Goal: Task Accomplishment & Management: Manage account settings

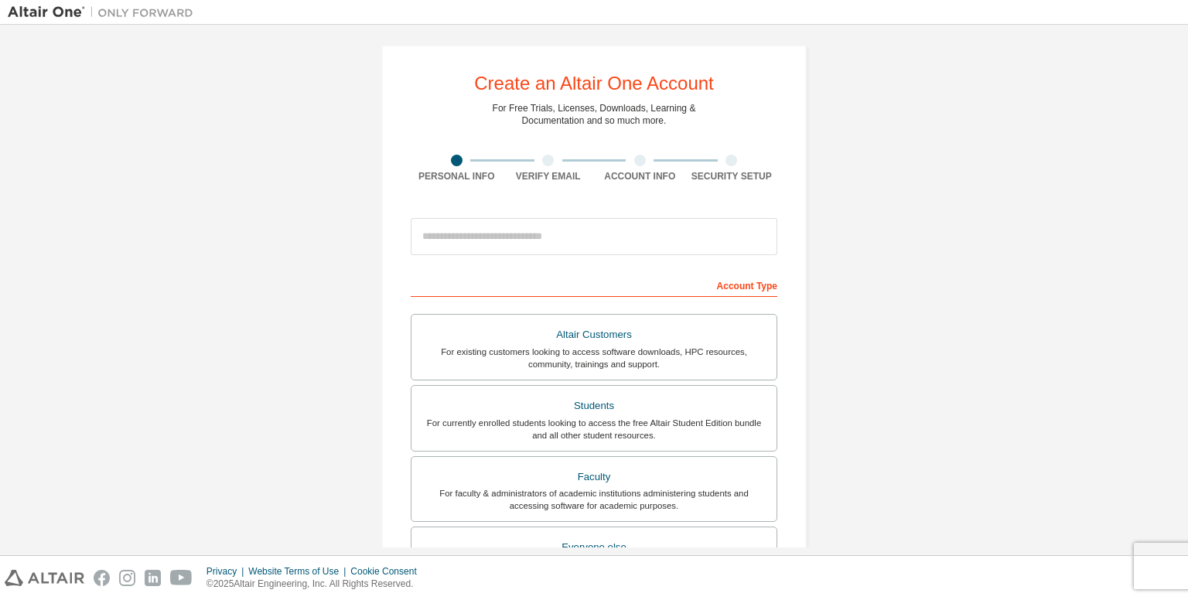
scroll to position [6, 0]
click at [547, 236] on input "email" at bounding box center [594, 236] width 367 height 37
type input "**********"
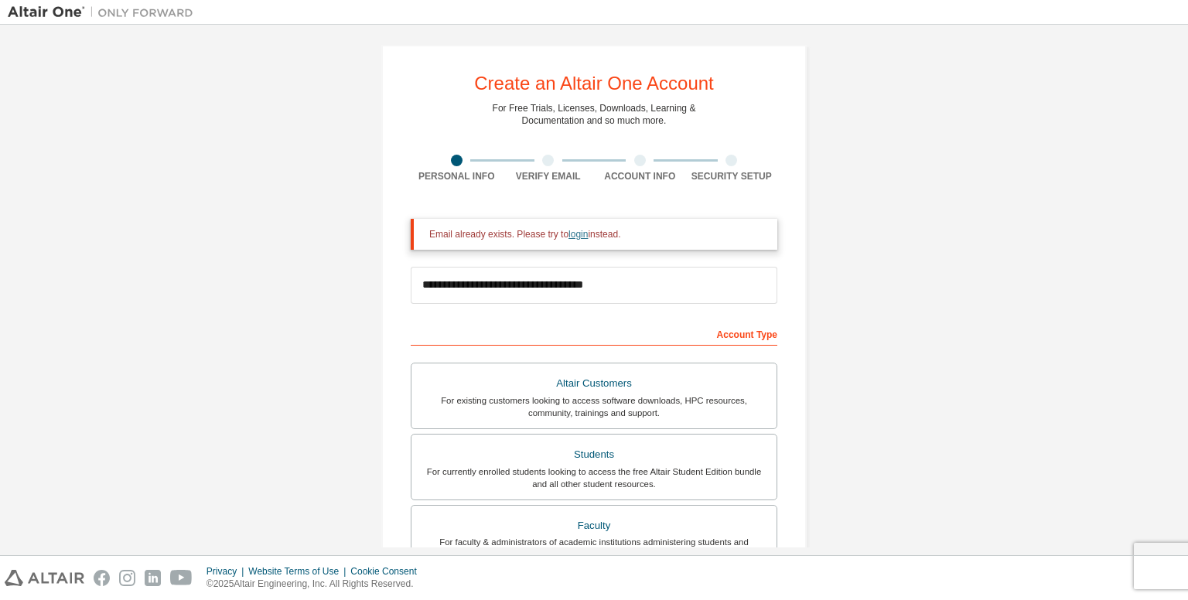
click at [569, 234] on link "login" at bounding box center [578, 234] width 19 height 11
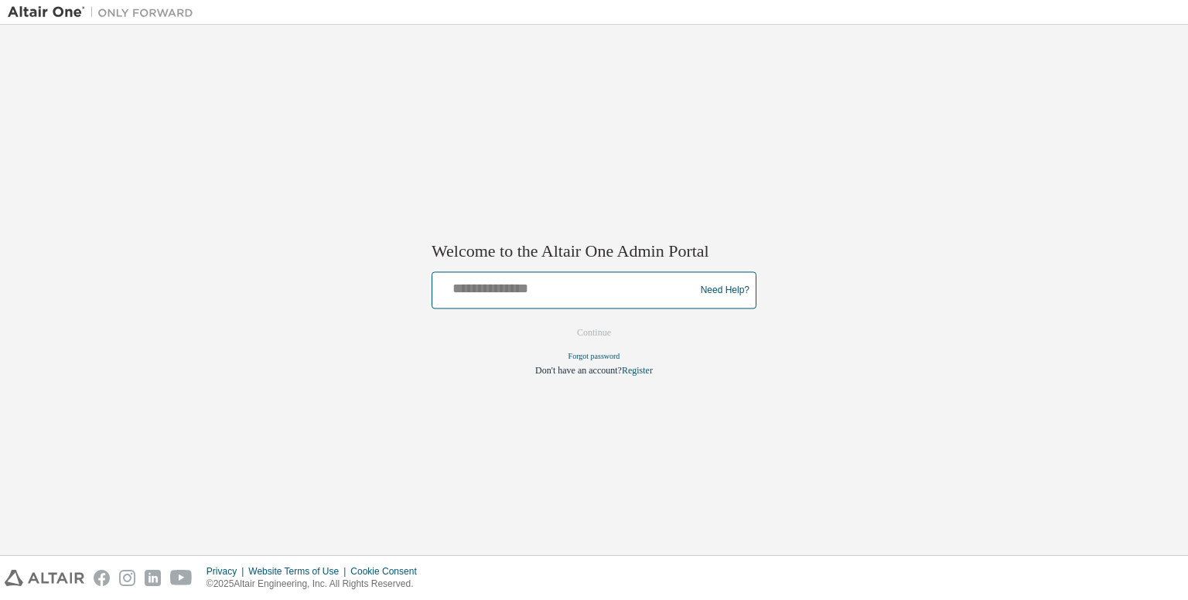
click at [497, 294] on input "text" at bounding box center [566, 287] width 255 height 22
type input "**********"
click at [586, 331] on button "Continue" at bounding box center [594, 333] width 67 height 23
click at [532, 288] on input "text" at bounding box center [566, 287] width 255 height 22
type input "**********"
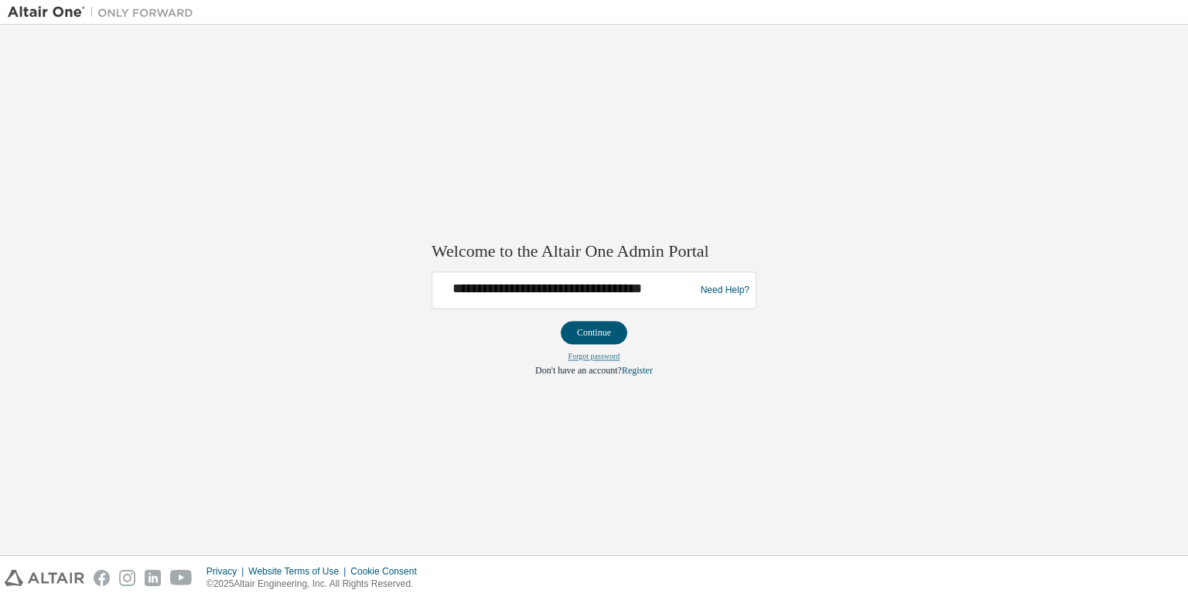
click at [576, 354] on link "Forgot password" at bounding box center [595, 357] width 52 height 9
click at [597, 334] on button "Continue" at bounding box center [594, 333] width 67 height 23
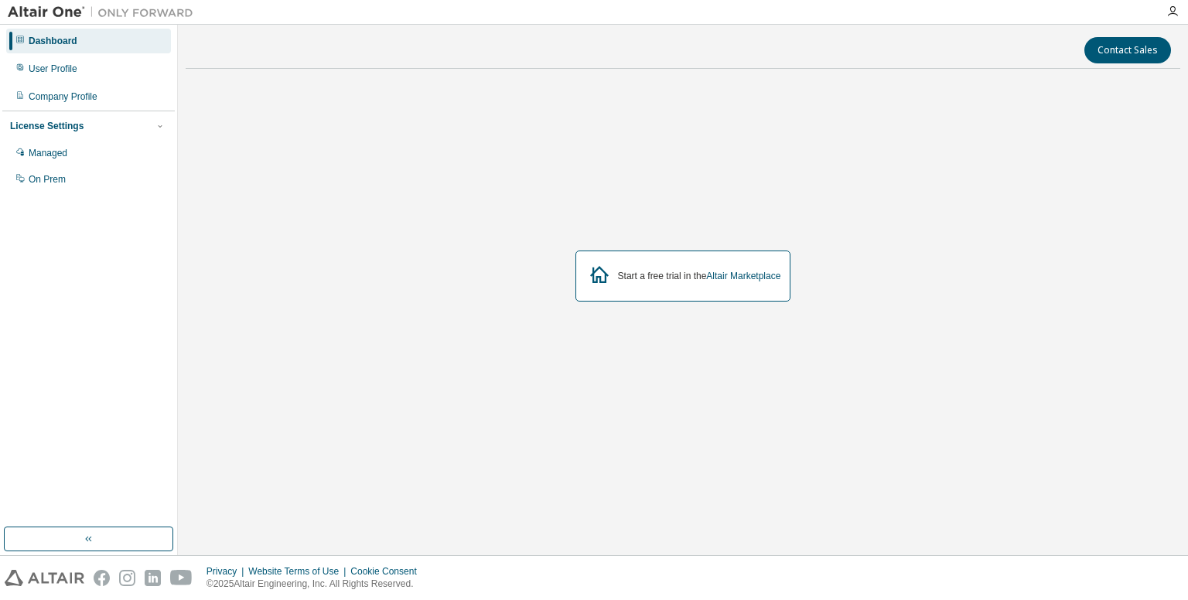
click at [690, 284] on div "Start a free trial in the Altair Marketplace" at bounding box center [684, 276] width 216 height 51
click at [600, 271] on icon at bounding box center [600, 275] width 28 height 28
click at [55, 75] on div "User Profile" at bounding box center [88, 68] width 165 height 25
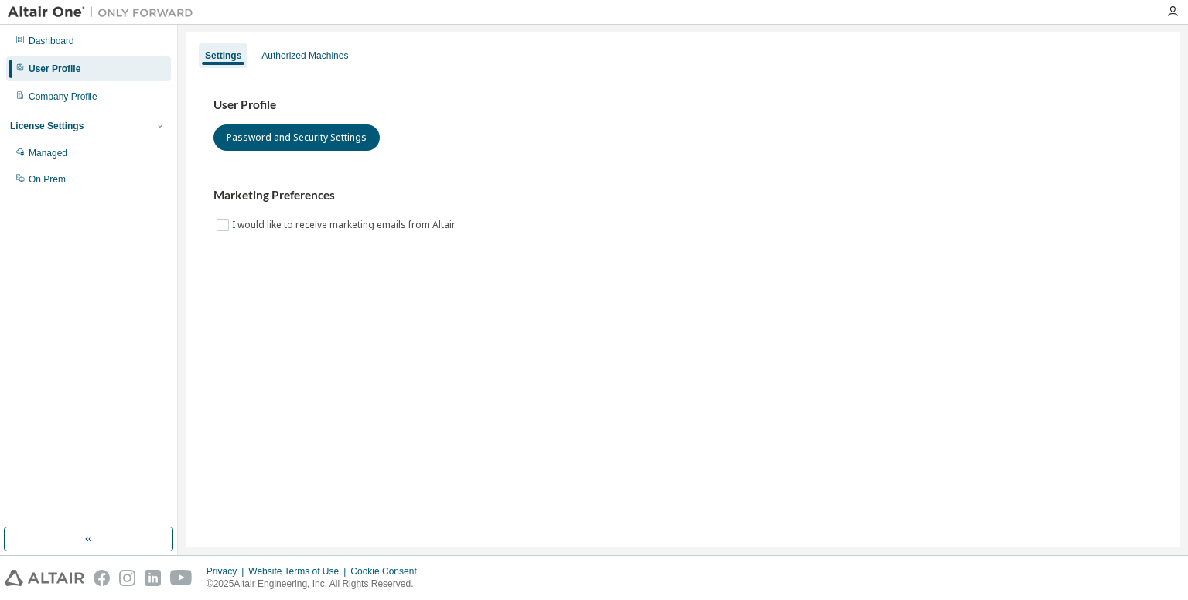
click at [48, 3] on div at bounding box center [100, 12] width 201 height 24
click at [135, 527] on button "button" at bounding box center [88, 539] width 169 height 25
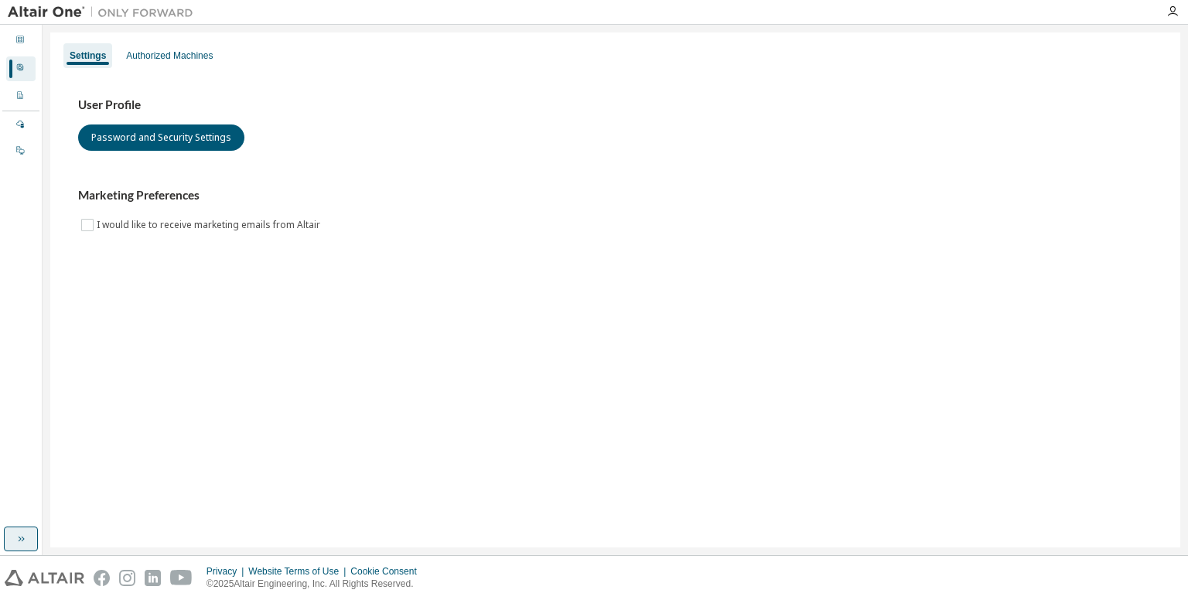
click at [135, 527] on div "Settings Authorized Machines User Profile Password and Security Settings Market…" at bounding box center [615, 289] width 1130 height 515
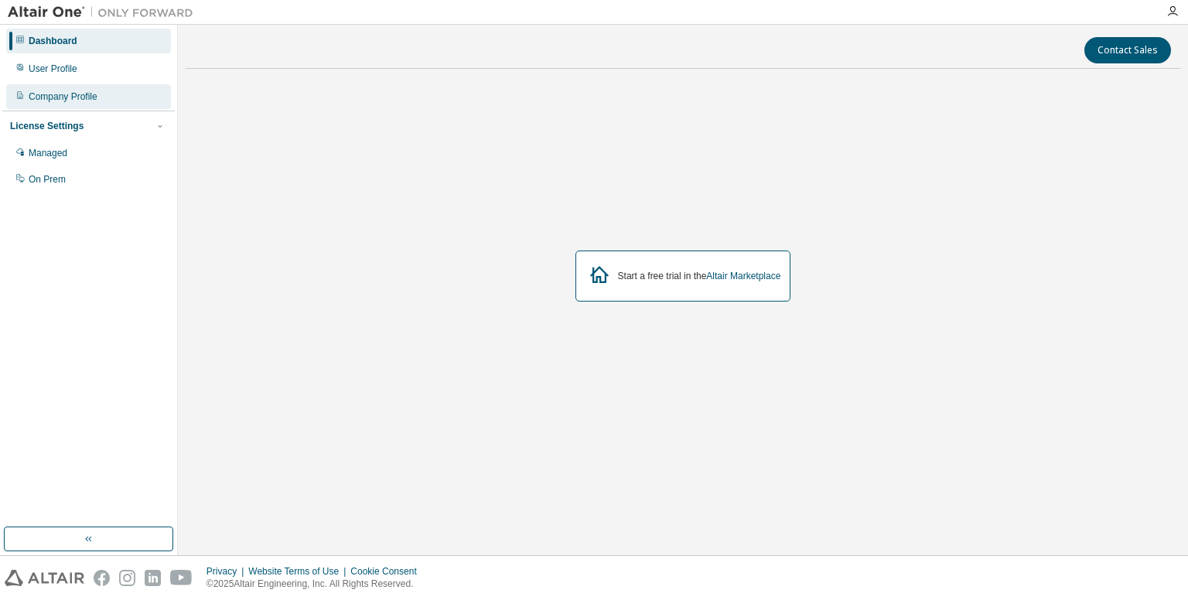
click at [65, 97] on div "Company Profile" at bounding box center [63, 97] width 69 height 12
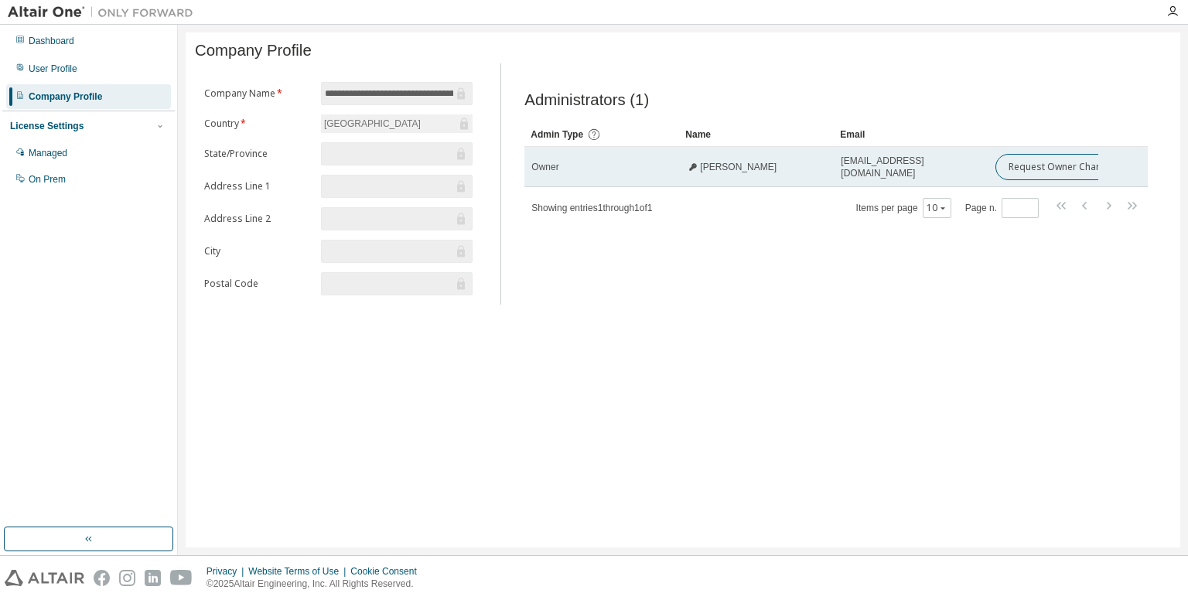
click at [1028, 186] on td "Request Owner Change" at bounding box center [1044, 167] width 110 height 40
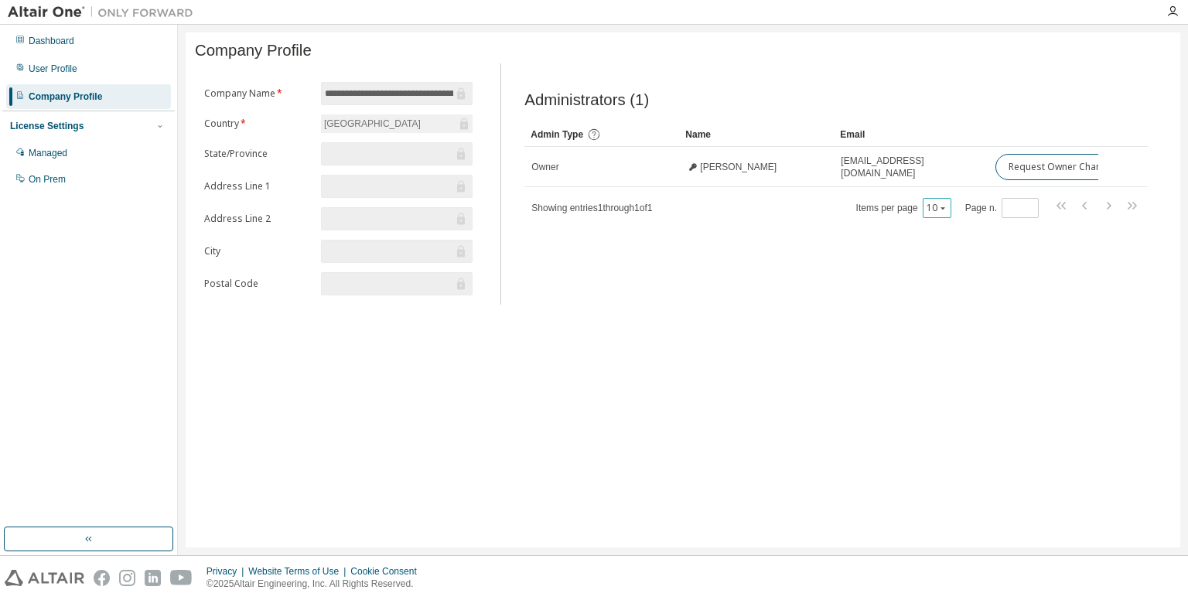
click at [941, 209] on icon "button" at bounding box center [943, 207] width 9 height 9
click at [941, 282] on div "50" at bounding box center [987, 290] width 124 height 19
